Goal: Entertainment & Leisure: Browse casually

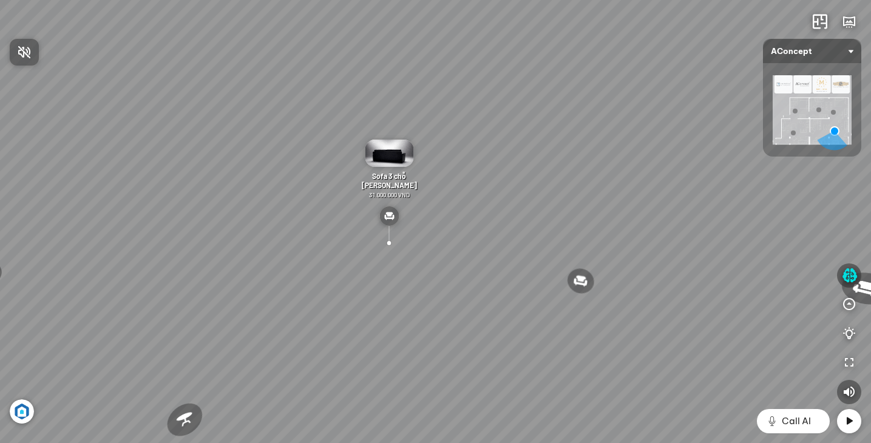
click at [628, 279] on div at bounding box center [435, 221] width 871 height 443
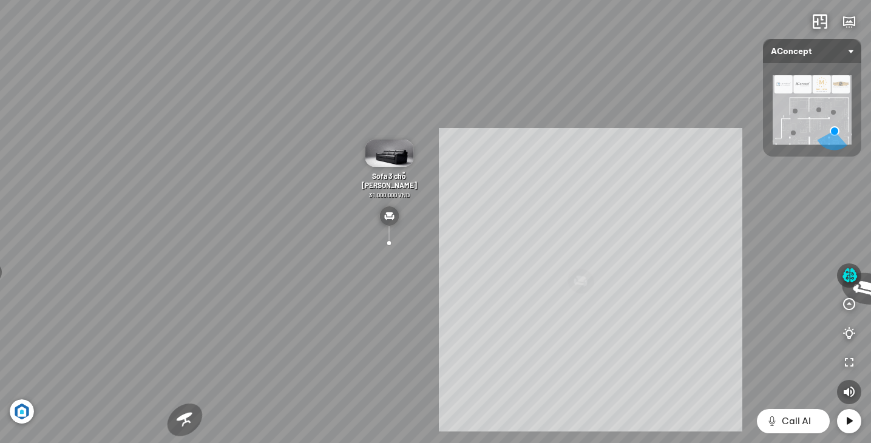
click at [456, 209] on div "Ghế ăn Andrew 3.200.000 VND Ghế ăn Wilma 1.800.000 VND Sofa 3 chỗ [PERSON_NAME]…" at bounding box center [435, 221] width 871 height 443
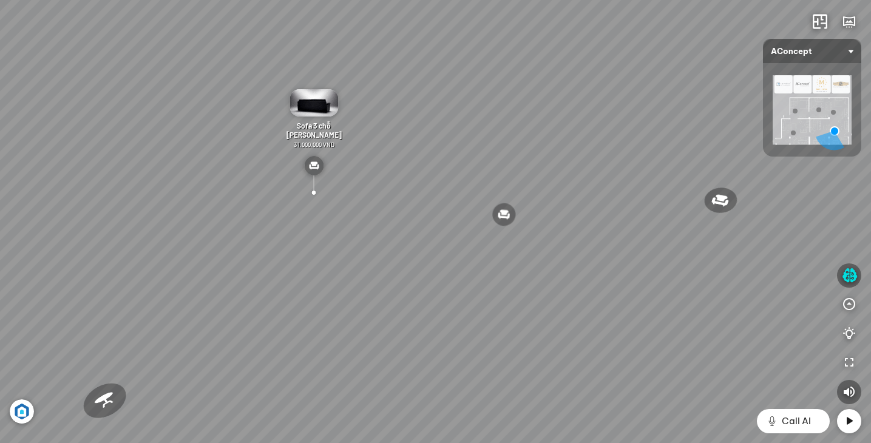
drag, startPoint x: 201, startPoint y: 295, endPoint x: 69, endPoint y: 205, distance: 159.8
click at [73, 206] on div "Ghế ăn Andrew 3.200.000 VND Ghế ăn Wilma 1.800.000 VND Sofa 3 chỗ [PERSON_NAME]…" at bounding box center [435, 221] width 871 height 443
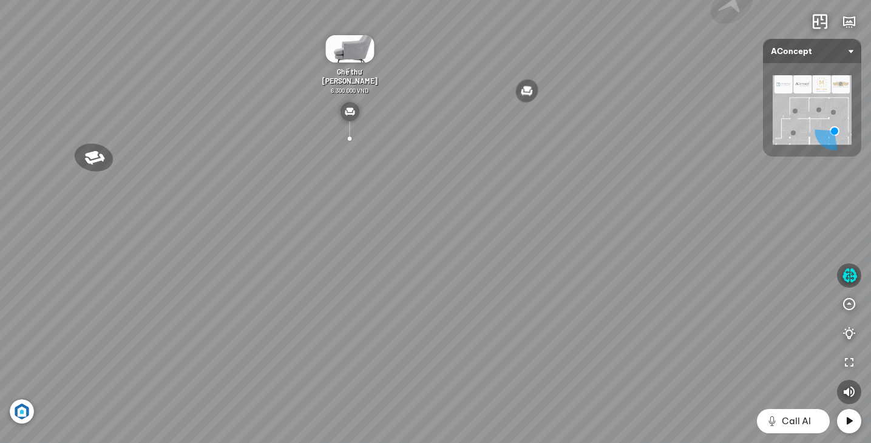
drag, startPoint x: 413, startPoint y: 256, endPoint x: 101, endPoint y: 111, distance: 344.0
click at [107, 115] on div "Ghế ăn Andrew 3.200.000 VND Ghế ăn Wilma 1.800.000 VND Sofa 3 chỗ [PERSON_NAME]…" at bounding box center [435, 221] width 871 height 443
drag, startPoint x: 479, startPoint y: 206, endPoint x: 143, endPoint y: 92, distance: 355.1
click at [155, 93] on div "Ghế ăn Andrew 3.200.000 VND Ghế ăn Wilma 1.800.000 VND Sofa 3 chỗ [PERSON_NAME]…" at bounding box center [435, 221] width 871 height 443
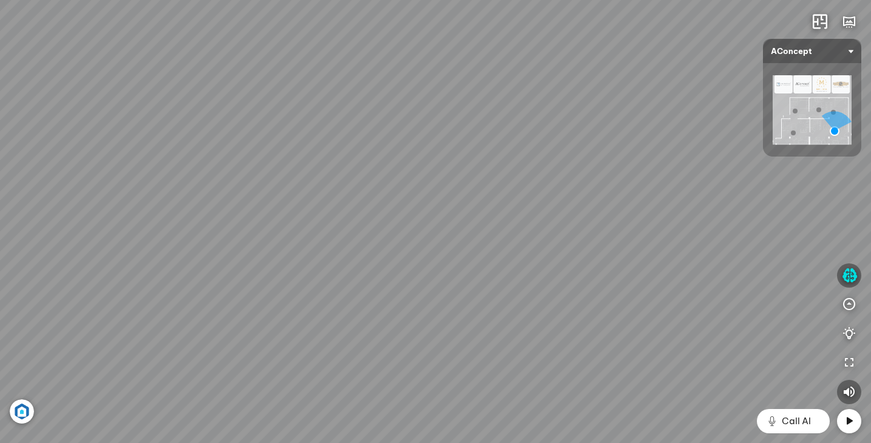
drag, startPoint x: 544, startPoint y: 259, endPoint x: 328, endPoint y: 39, distance: 308.1
click at [340, 54] on div "Ghế ăn Andrew 3.200.000 VND Ghế ăn Wilma 1.800.000 VND Sofa 3 chỗ [PERSON_NAME]…" at bounding box center [435, 221] width 871 height 443
drag, startPoint x: 510, startPoint y: 223, endPoint x: 347, endPoint y: 89, distance: 211.8
click at [355, 97] on div "Ghế ăn Andrew 3.200.000 VND Ghế ăn Wilma 1.800.000 VND Sofa 3 chỗ [PERSON_NAME]…" at bounding box center [435, 221] width 871 height 443
drag, startPoint x: 482, startPoint y: 254, endPoint x: 577, endPoint y: -29, distance: 298.4
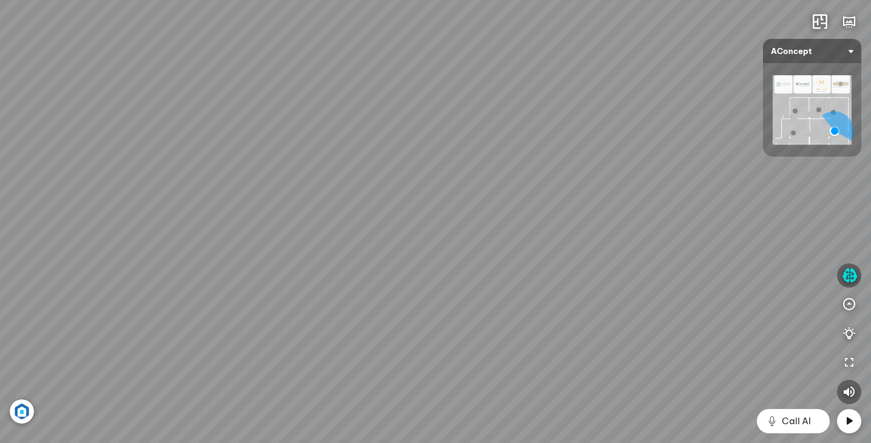
click at [577, 0] on html "Ghế ăn Andrew 3.200.000 VND Ghế ăn Wilma 1.800.000 VND Sofa 3 chỗ [PERSON_NAME]…" at bounding box center [435, 221] width 871 height 443
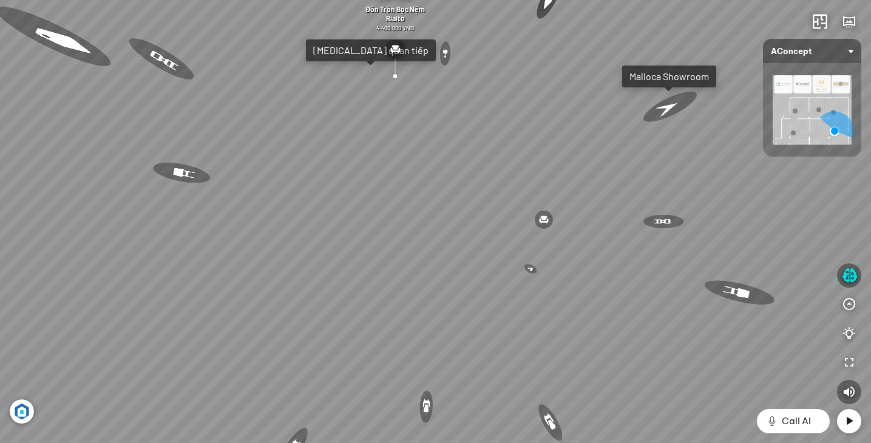
drag, startPoint x: 615, startPoint y: 191, endPoint x: 651, endPoint y: 100, distance: 97.6
drag, startPoint x: 464, startPoint y: 213, endPoint x: 529, endPoint y: -68, distance: 288.4
click at [529, 0] on html "Ghế ăn Andrew 3.200.000 VND Ghế ăn Wilma 1.800.000 VND Sofa 3 chỗ [PERSON_NAME]…" at bounding box center [435, 221] width 871 height 443
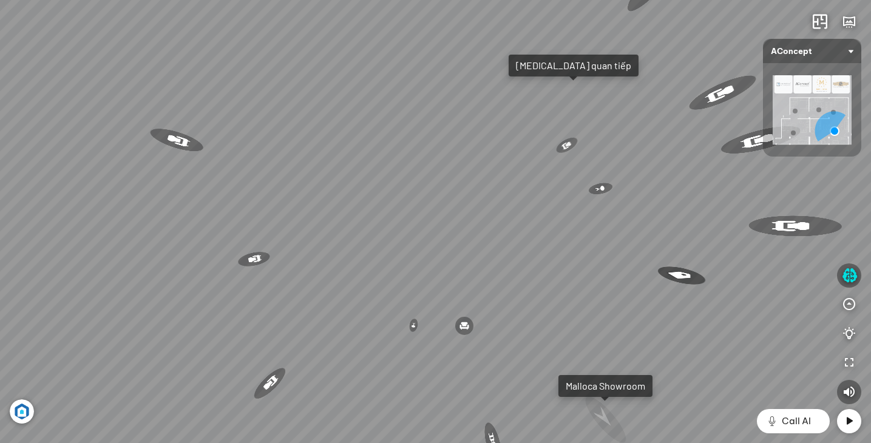
drag, startPoint x: 398, startPoint y: 249, endPoint x: 413, endPoint y: -8, distance: 257.2
click at [413, 0] on html "Ghế ăn Andrew 3.200.000 VND Ghế ăn Wilma 1.800.000 VND Sofa 3 chỗ [PERSON_NAME]…" at bounding box center [435, 221] width 871 height 443
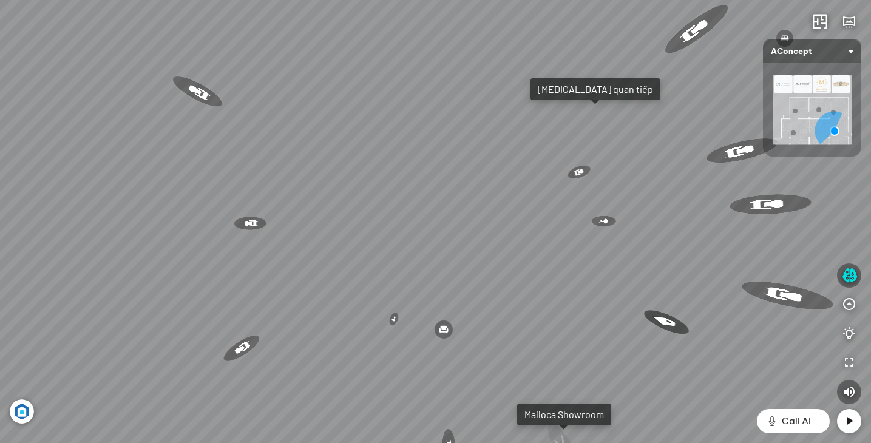
drag, startPoint x: 370, startPoint y: 232, endPoint x: 376, endPoint y: 373, distance: 141.5
click at [376, 373] on div "Ghế ăn Andrew 3.200.000 VND Ghế ăn Wilma 1.800.000 VND Sofa 3 chỗ [PERSON_NAME]…" at bounding box center [435, 221] width 871 height 443
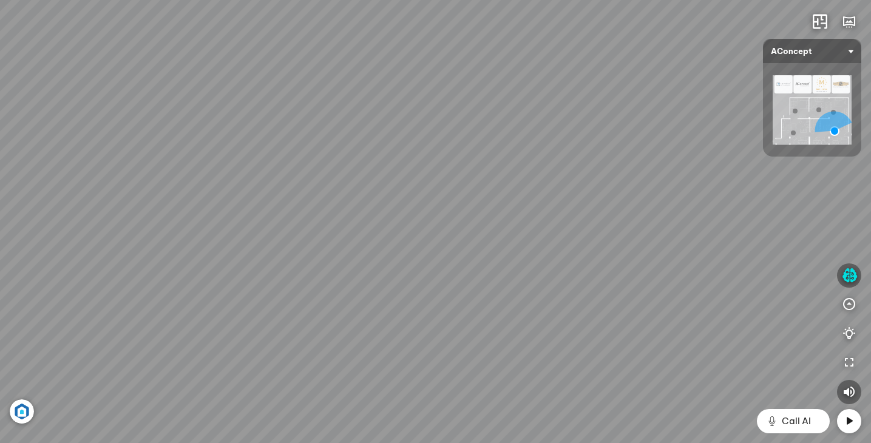
drag, startPoint x: 443, startPoint y: 209, endPoint x: 375, endPoint y: 285, distance: 102.3
click at [375, 283] on div "Ghế ăn Andrew 3.200.000 VND Ghế ăn Wilma 1.800.000 VND Sofa 3 chỗ [PERSON_NAME]…" at bounding box center [435, 221] width 871 height 443
drag, startPoint x: 572, startPoint y: 217, endPoint x: 472, endPoint y: 285, distance: 121.0
click at [475, 286] on div "Ghế ăn Andrew 3.200.000 VND Ghế ăn Wilma 1.800.000 VND Sofa 3 chỗ [PERSON_NAME]…" at bounding box center [435, 221] width 871 height 443
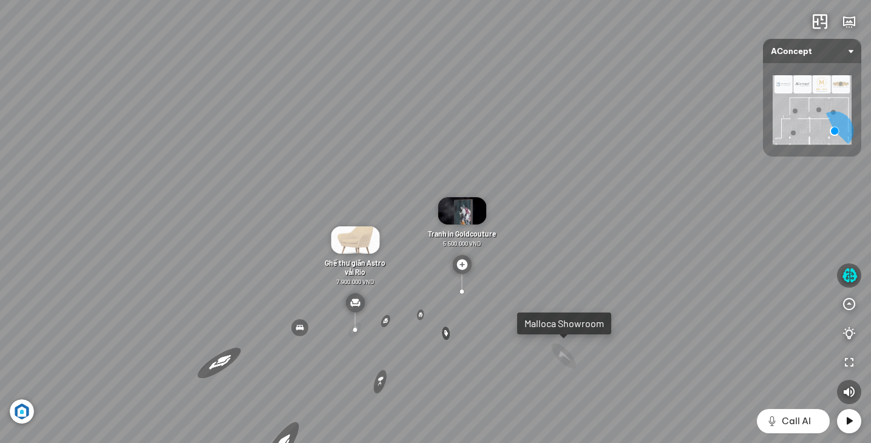
click at [353, 328] on div at bounding box center [354, 330] width 18 height 18
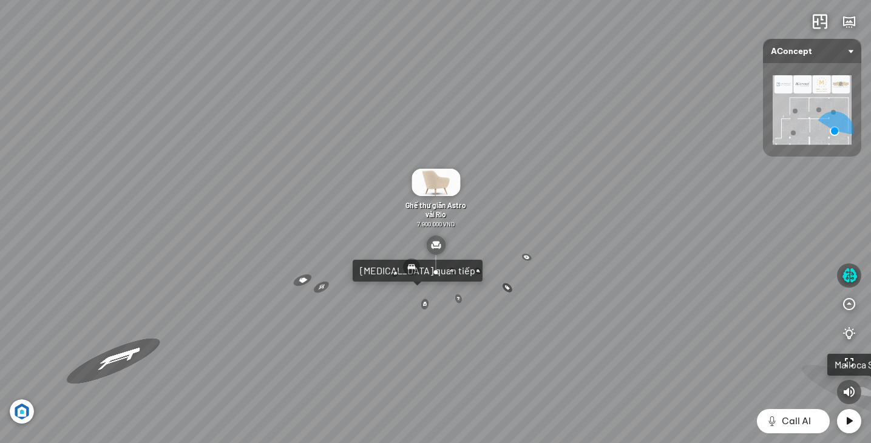
click at [383, 271] on div "[MEDICAL_DATA] quan tiếp" at bounding box center [417, 271] width 115 height 12
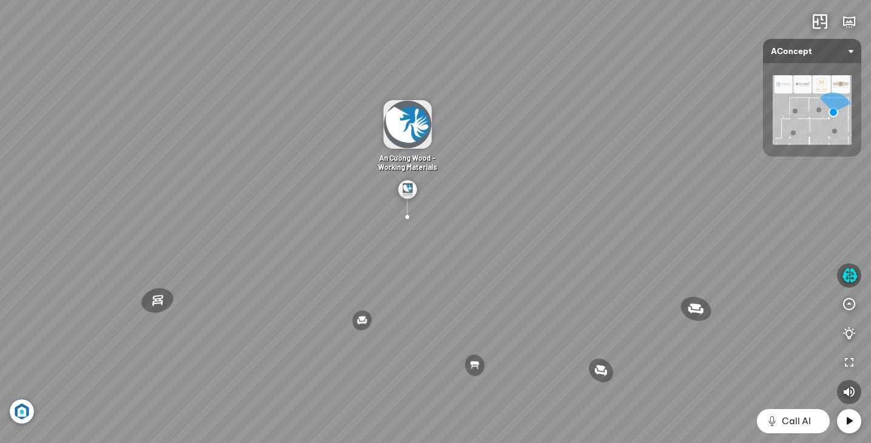
drag, startPoint x: 792, startPoint y: 239, endPoint x: 411, endPoint y: 243, distance: 380.6
click at [422, 240] on div "Đèn [PERSON_NAME] 5.300.000 VND Giường ngủ Palima 19.000.000 VND Ghế thư giãn N…" at bounding box center [435, 221] width 871 height 443
